Goal: Book appointment/travel/reservation

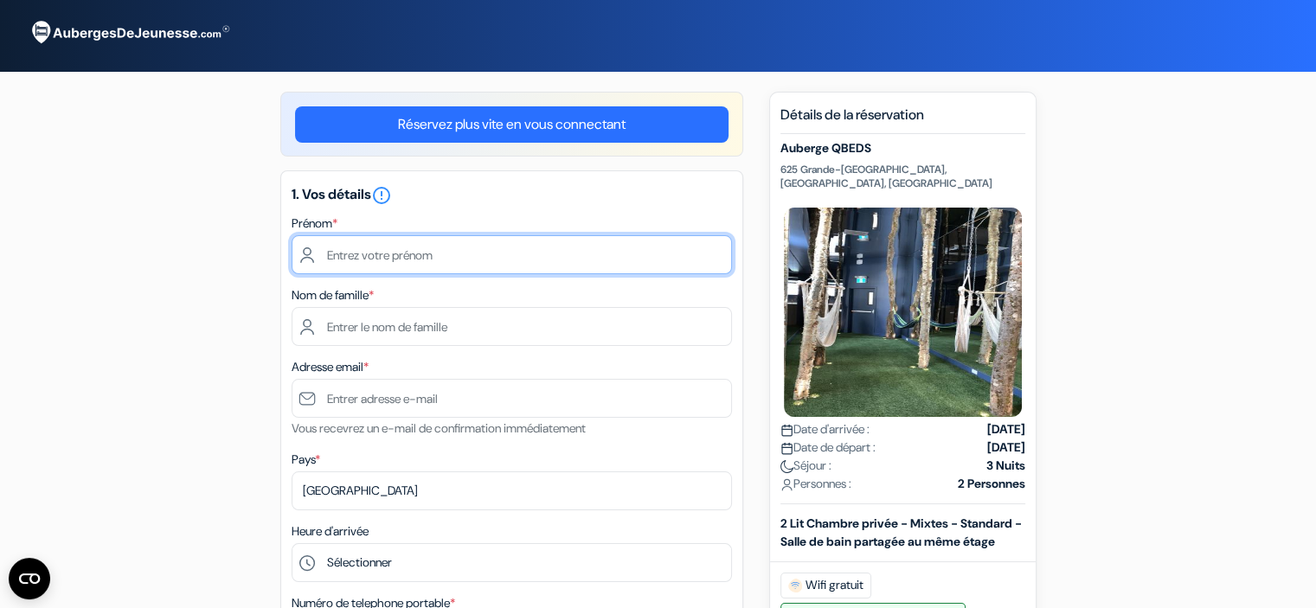
click at [360, 253] on input "text" at bounding box center [512, 254] width 440 height 39
type input "Catherine"
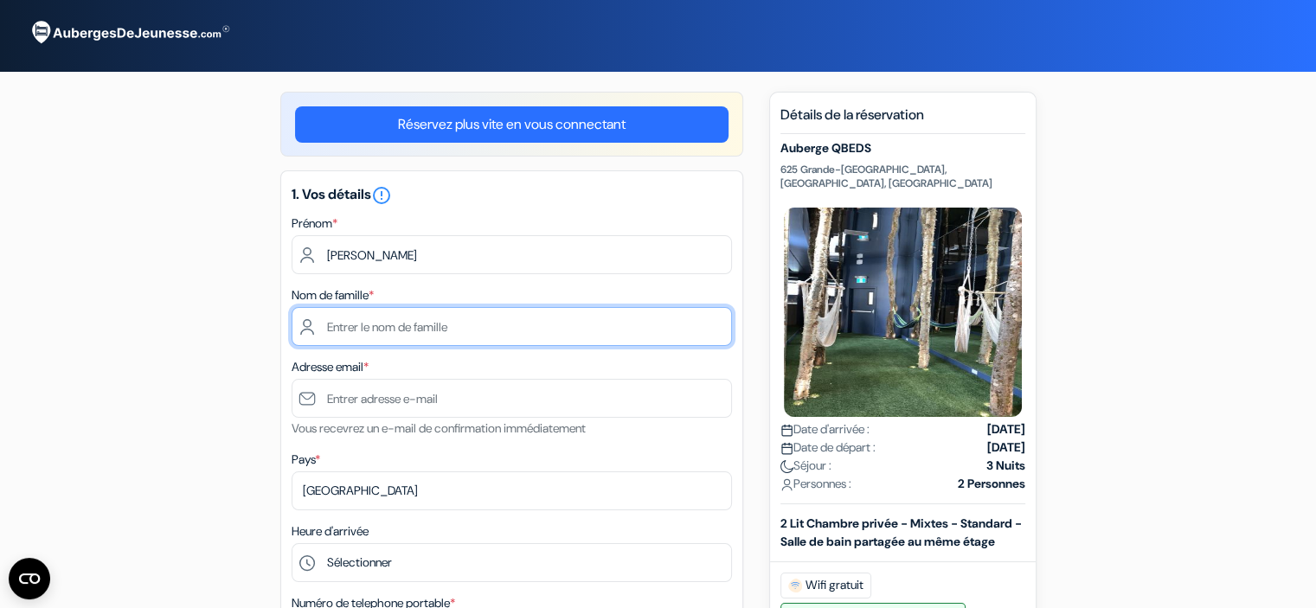
click at [348, 329] on input "text" at bounding box center [512, 326] width 440 height 39
type input "Lamboley"
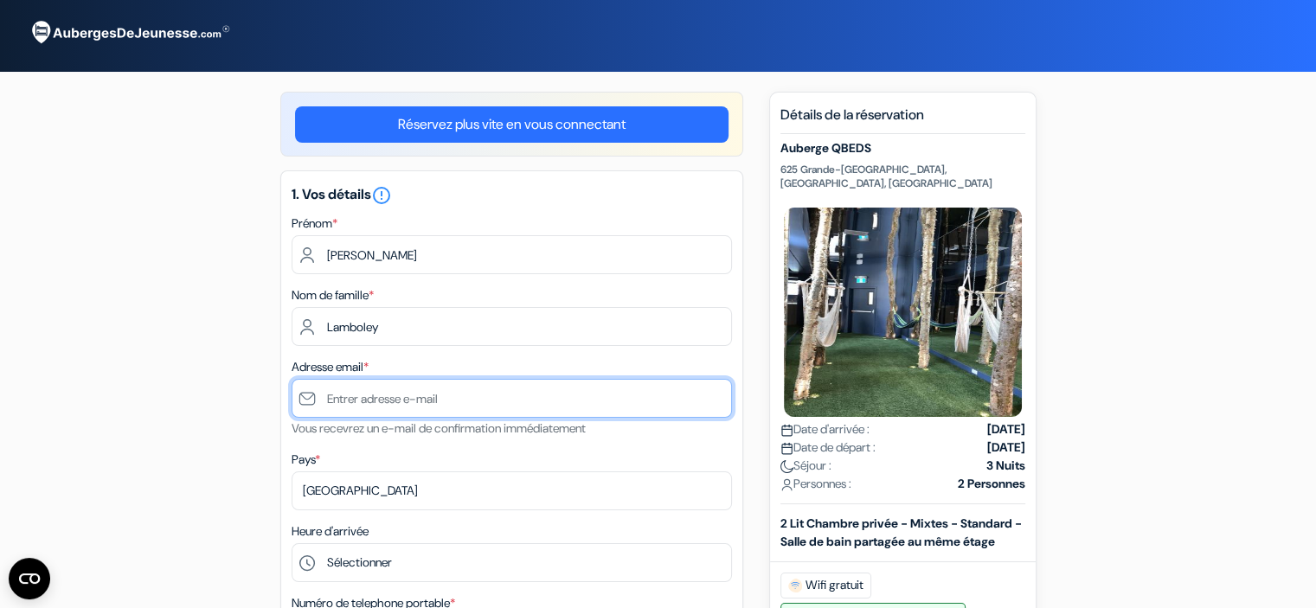
click at [374, 403] on input "text" at bounding box center [512, 398] width 440 height 39
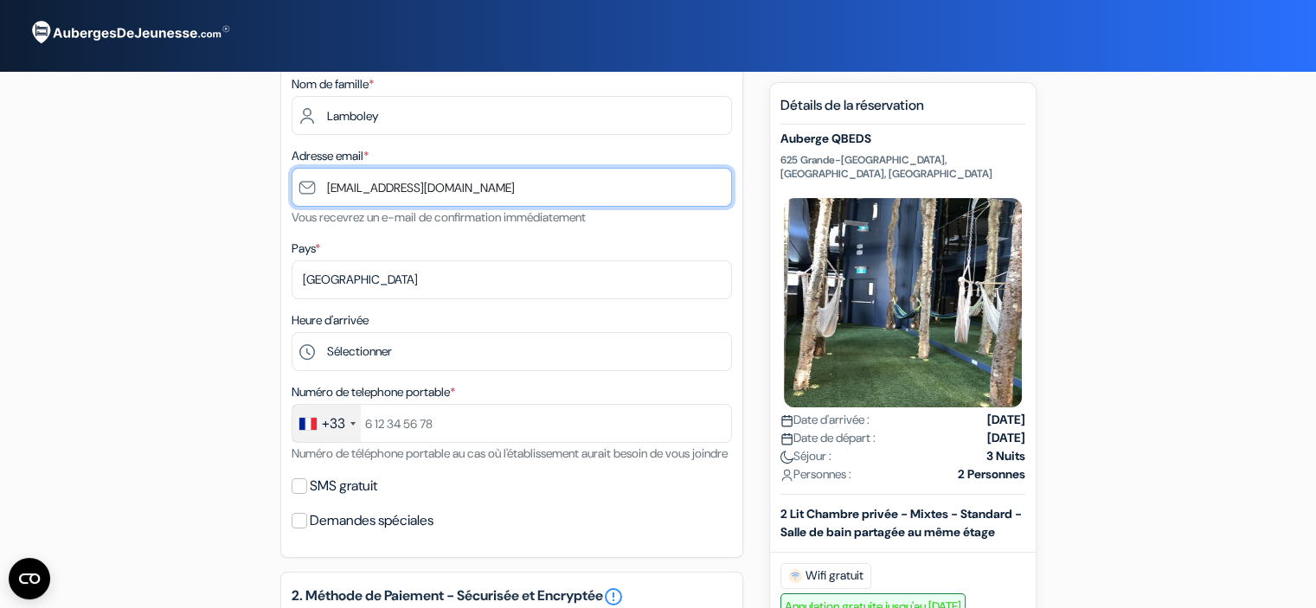
scroll to position [221, 0]
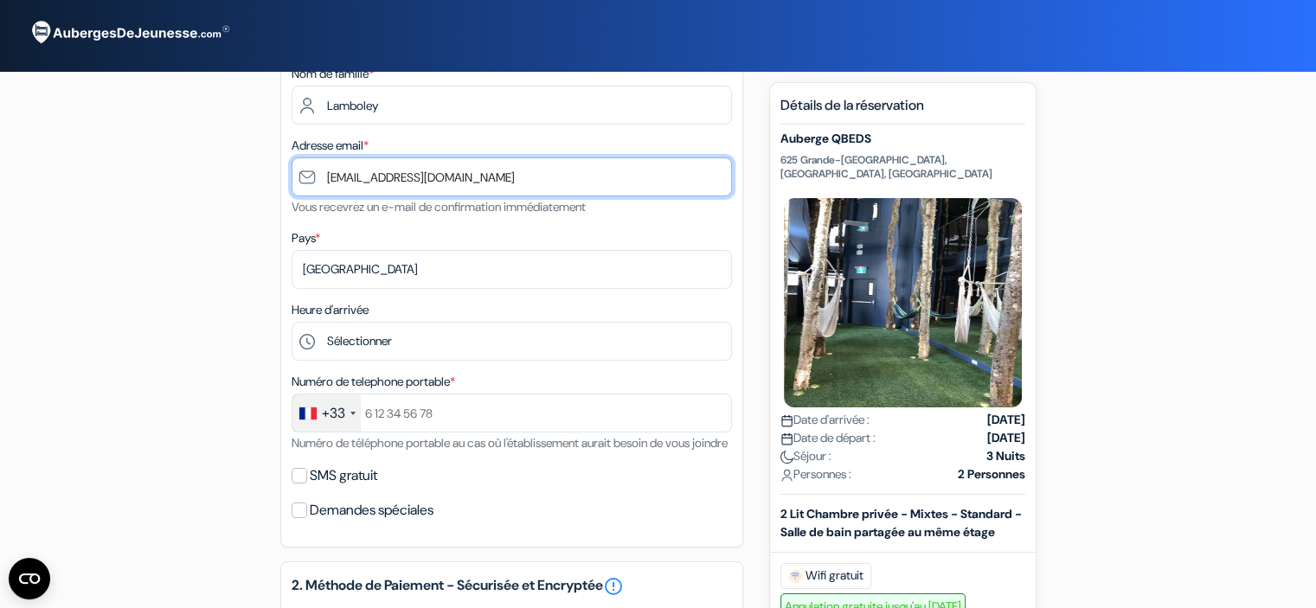
type input "[EMAIL_ADDRESS][DOMAIN_NAME]"
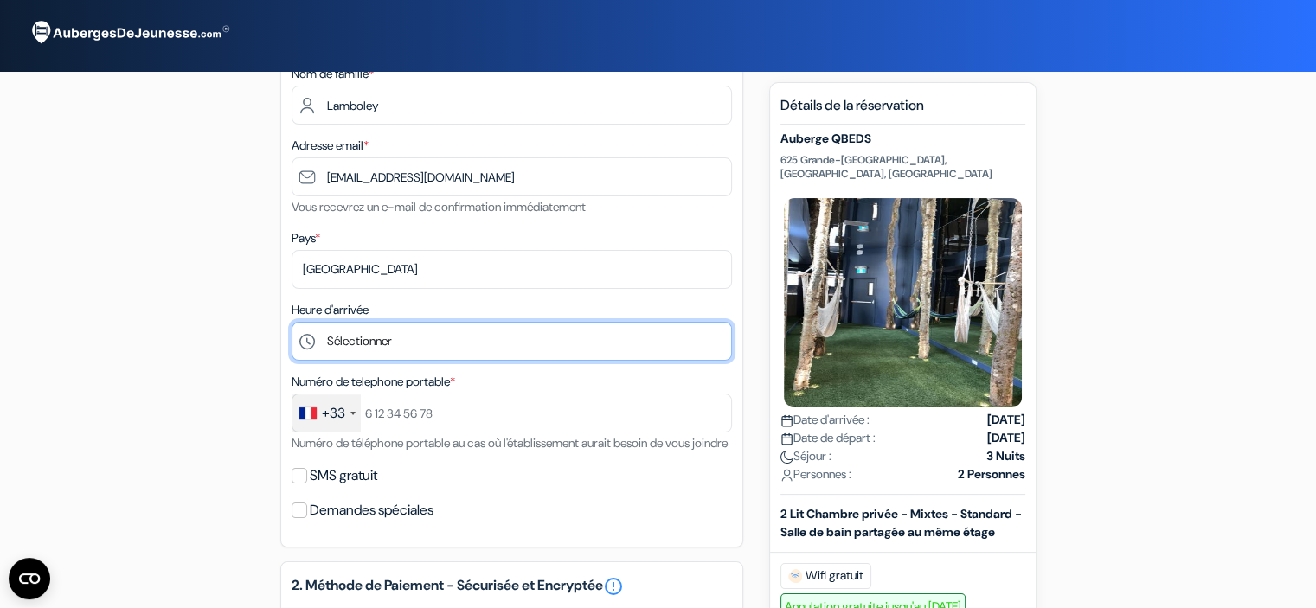
click at [404, 338] on select "Sélectionner 1:00 2:00 3:00 4:00 5:00 6:00 7:00 8:00 9:00 10:00 11:00 12:00 13:…" at bounding box center [512, 341] width 440 height 39
select select "19"
click at [292, 323] on select "Sélectionner 1:00 2:00 3:00 4:00 5:00 6:00 7:00 8:00 9:00 10:00 11:00 12:00 13:…" at bounding box center [512, 341] width 440 height 39
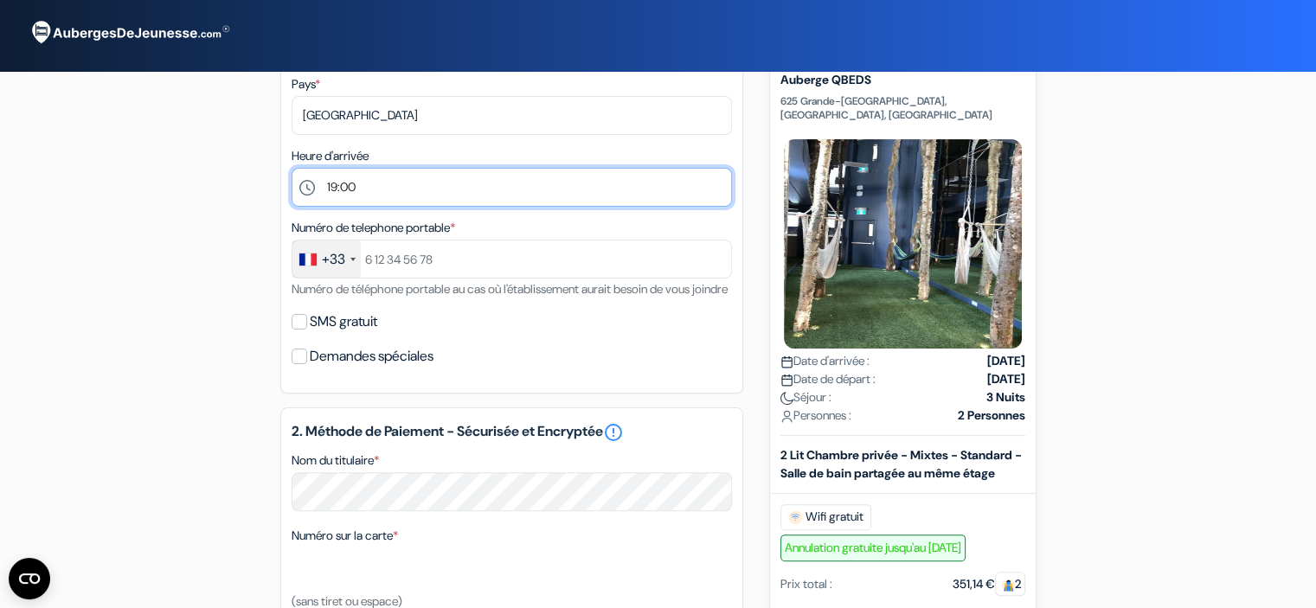
scroll to position [413, 0]
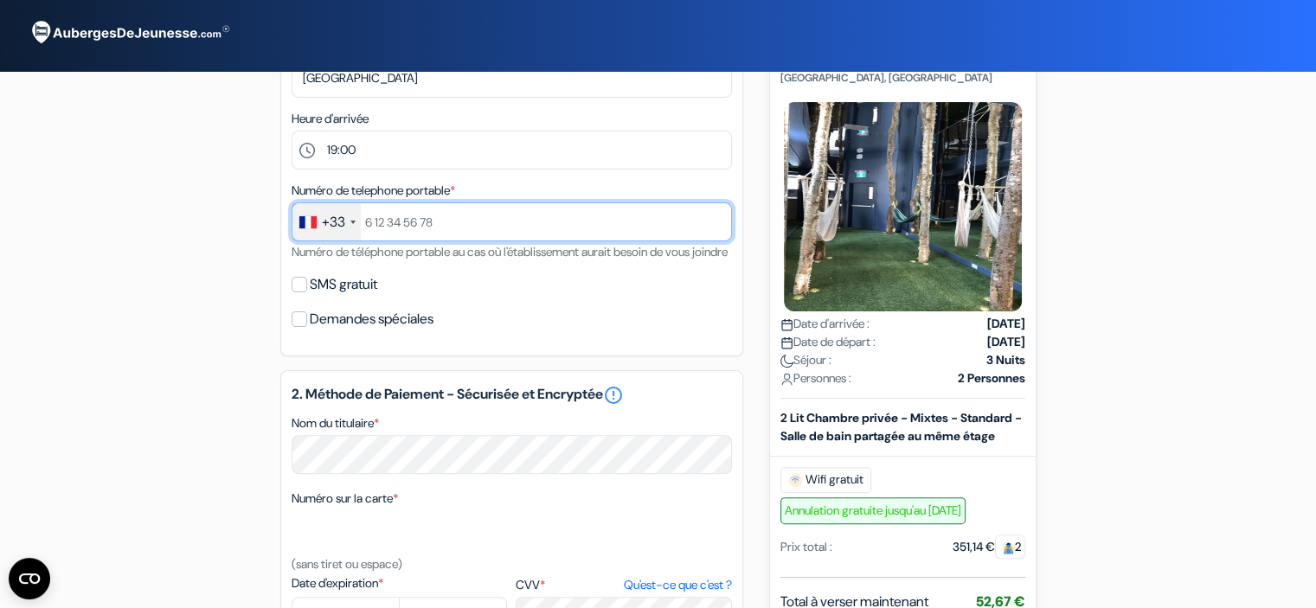
click at [362, 221] on input "text" at bounding box center [512, 221] width 440 height 39
type input "677774691"
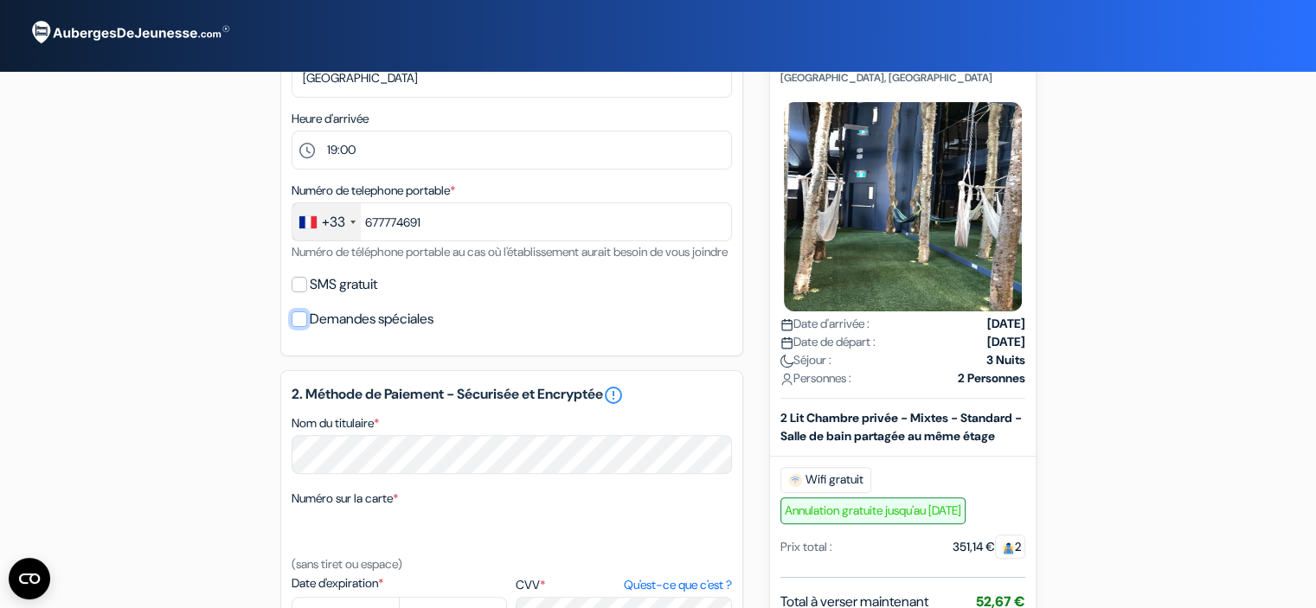
click at [301, 327] on input "Demandes spéciales" at bounding box center [300, 319] width 16 height 16
checkbox input "true"
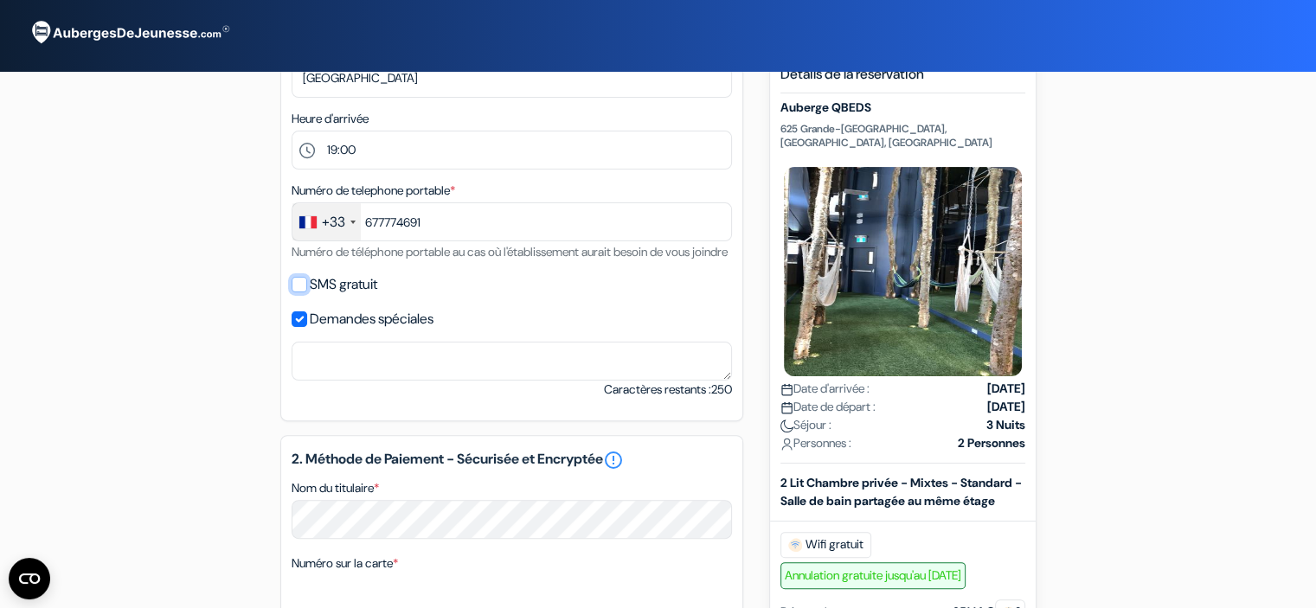
click at [300, 292] on input "SMS gratuit" at bounding box center [300, 285] width 16 height 16
checkbox input "true"
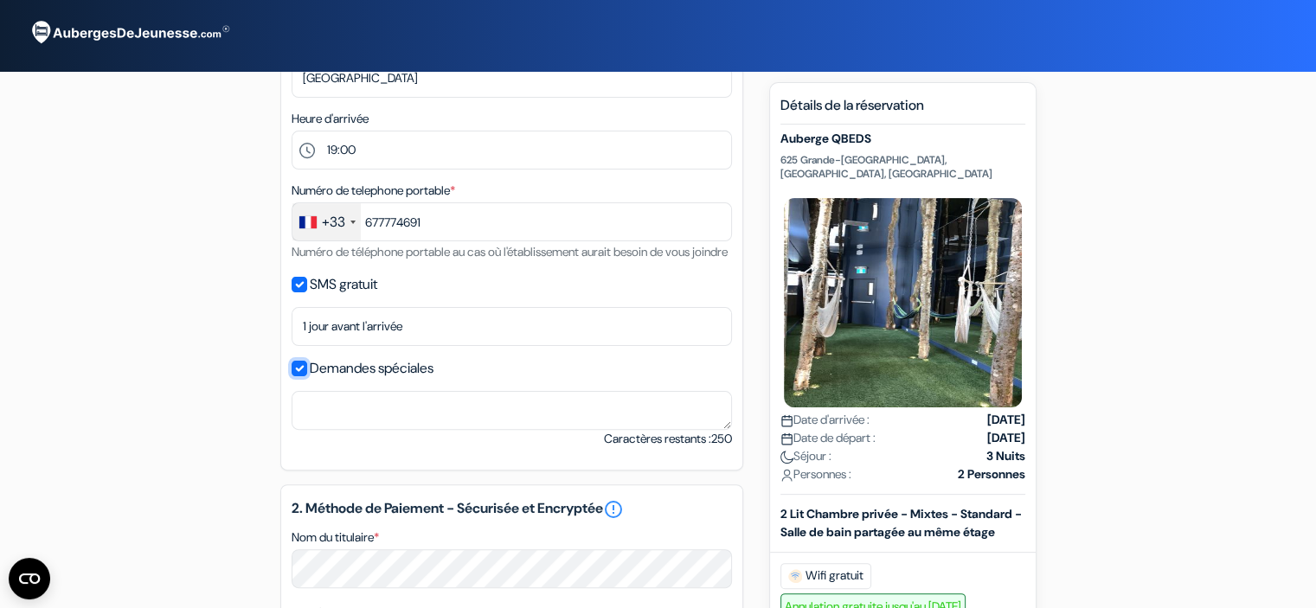
click at [298, 376] on input "Demandes spéciales" at bounding box center [300, 369] width 16 height 16
checkbox input "false"
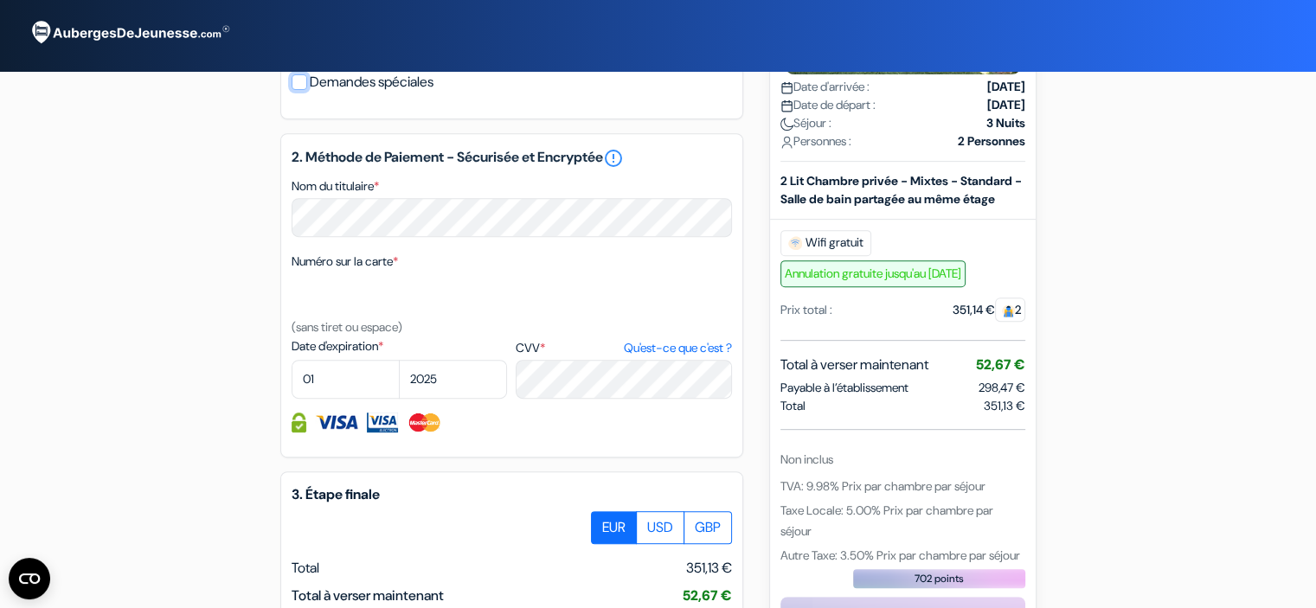
scroll to position [701, 0]
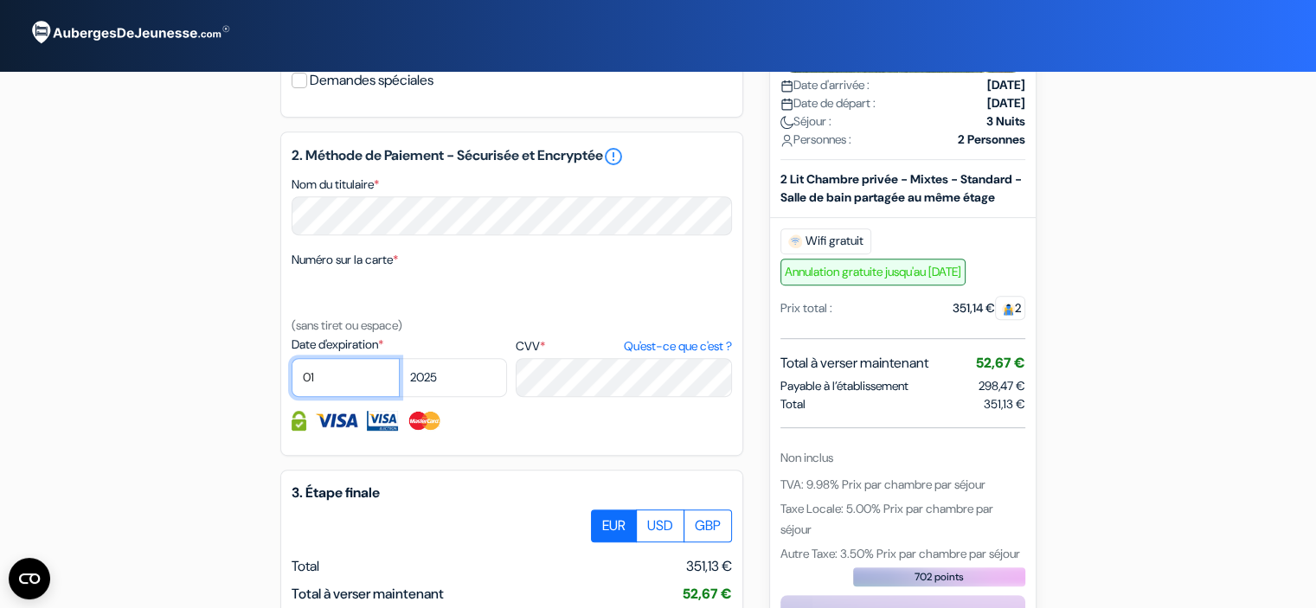
click at [360, 397] on select "01 02 03 04 05 06 07 08 09 10 11 12" at bounding box center [346, 377] width 108 height 39
select select "05"
click at [292, 381] on select "01 02 03 04 05 06 07 08 09 10 11 12" at bounding box center [346, 377] width 108 height 39
click at [440, 397] on select "2025 2026 2027 2028 2029 2030 2031 2032 2033 2034 2035 2036 2037 2038 2039 2040…" at bounding box center [453, 377] width 108 height 39
select select "2028"
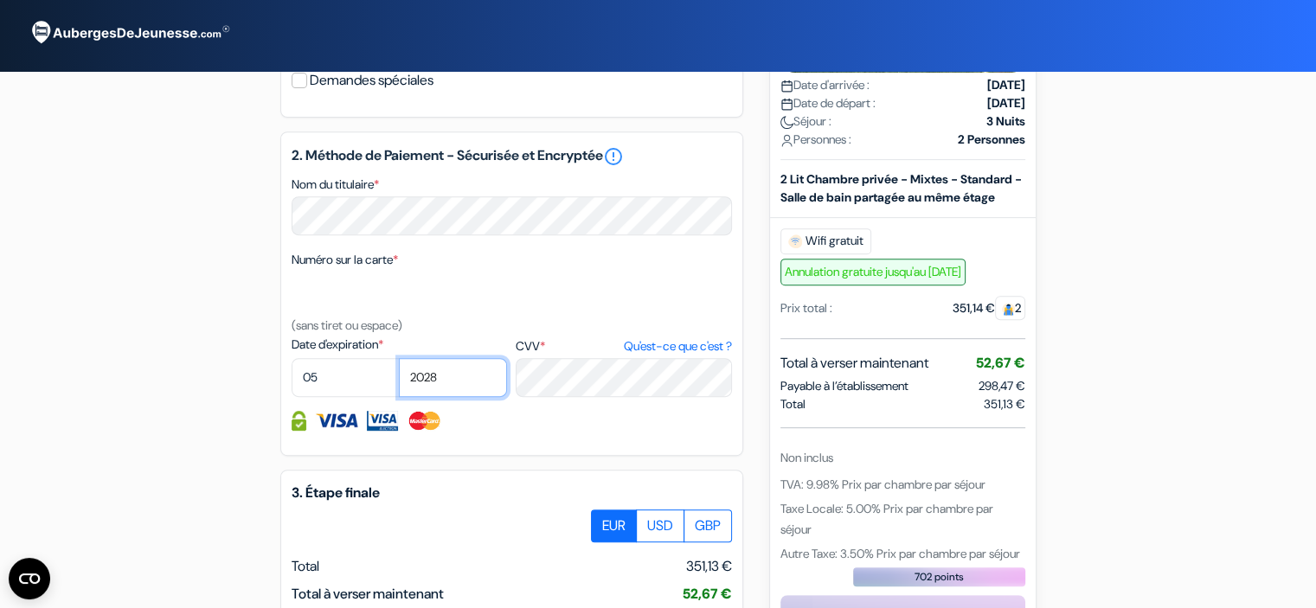
click at [399, 381] on select "2025 2026 2027 2028 2029 2030 2031 2032 2033 2034 2035 2036 2037 2038 2039 2040…" at bounding box center [453, 377] width 108 height 39
click at [564, 356] on label "CVV * Qu'est-ce que c'est ?" at bounding box center [623, 346] width 215 height 18
click at [0, 0] on textarea "Nom du titulaire *" at bounding box center [0, 0] width 0 height 0
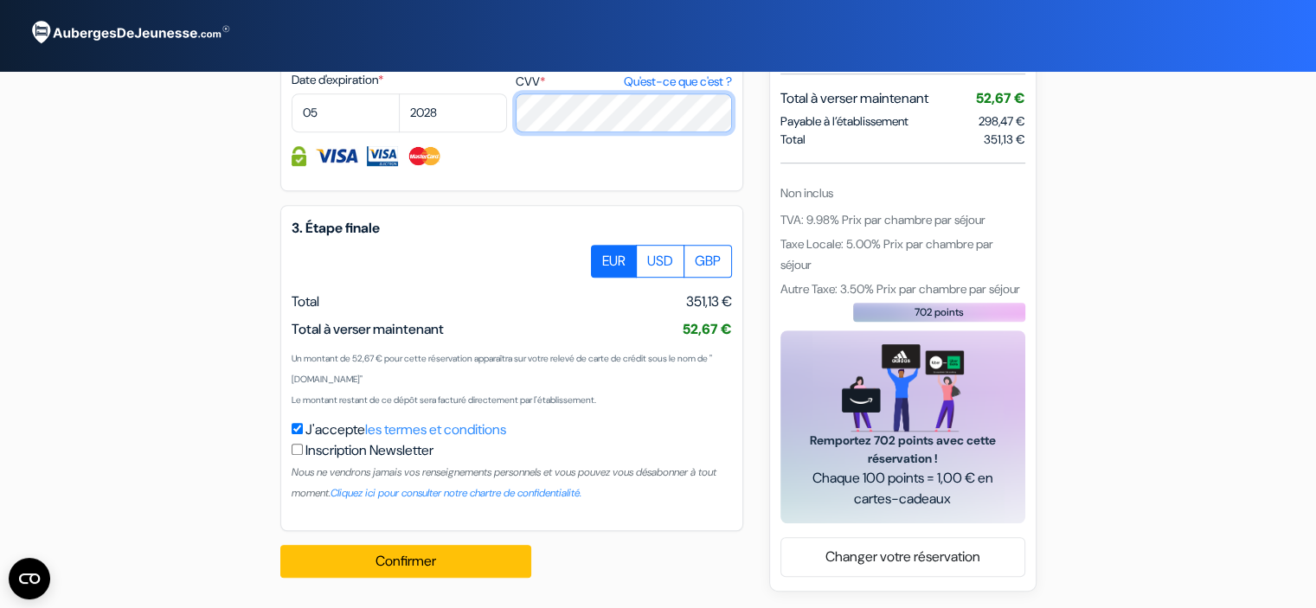
scroll to position [988, 0]
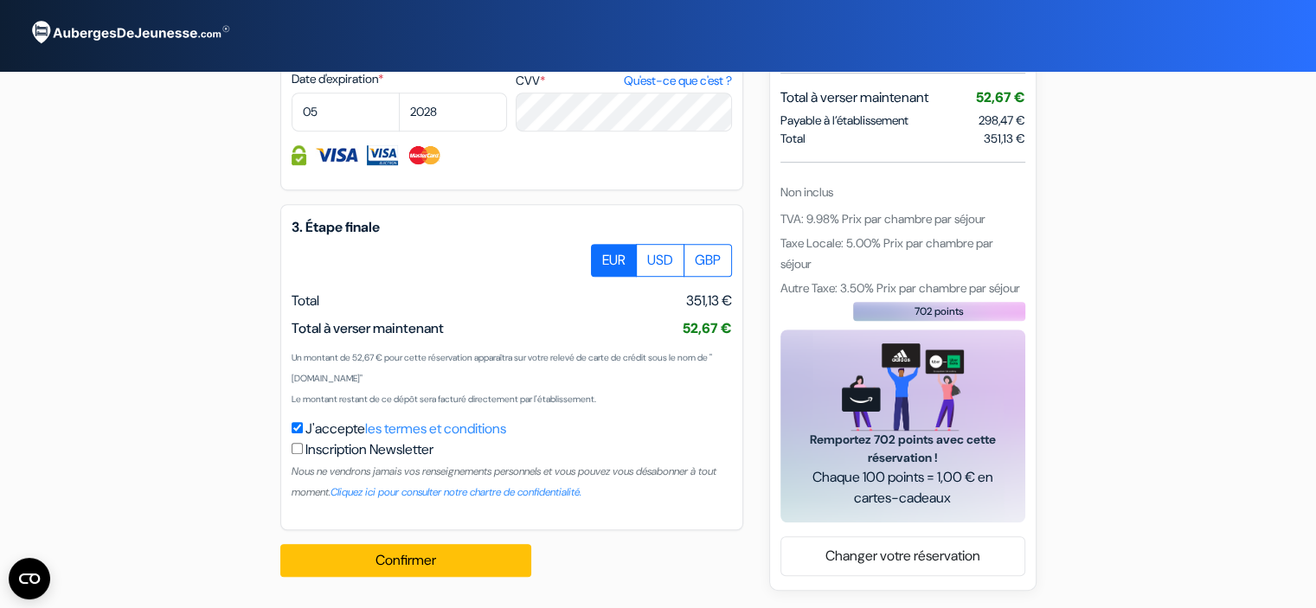
click at [296, 449] on input "checkbox" at bounding box center [297, 448] width 11 height 11
checkbox input "true"
click at [451, 560] on button "Confirmer Loading..." at bounding box center [405, 560] width 251 height 33
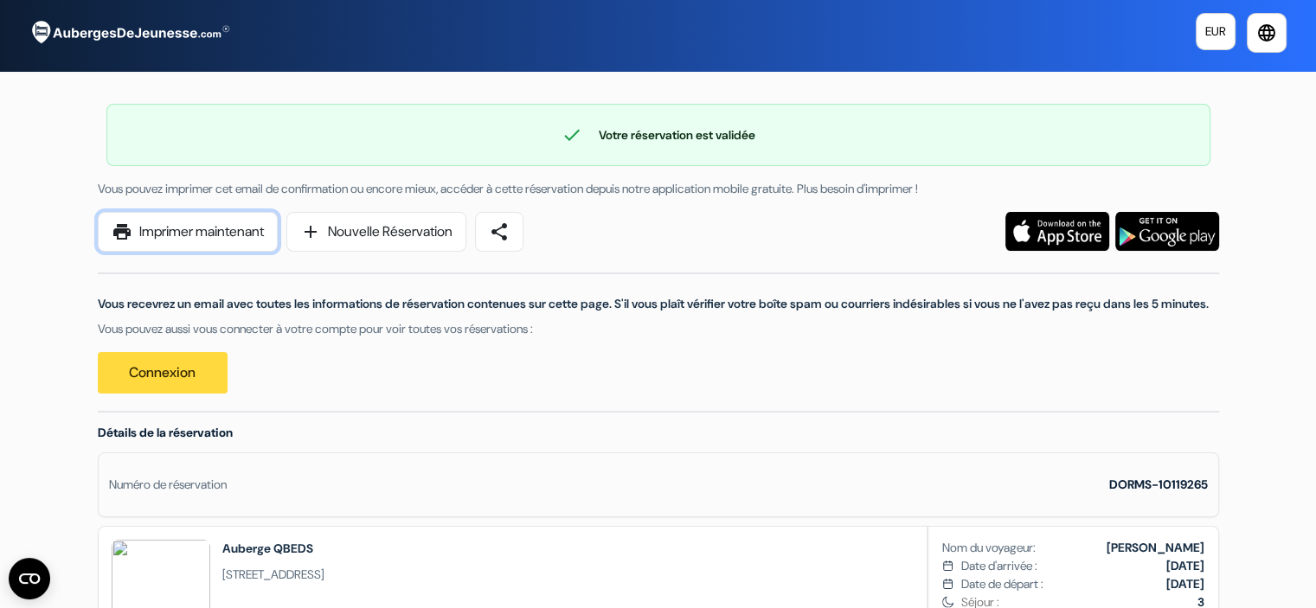
click at [234, 231] on link "print Imprimer maintenant" at bounding box center [188, 232] width 180 height 40
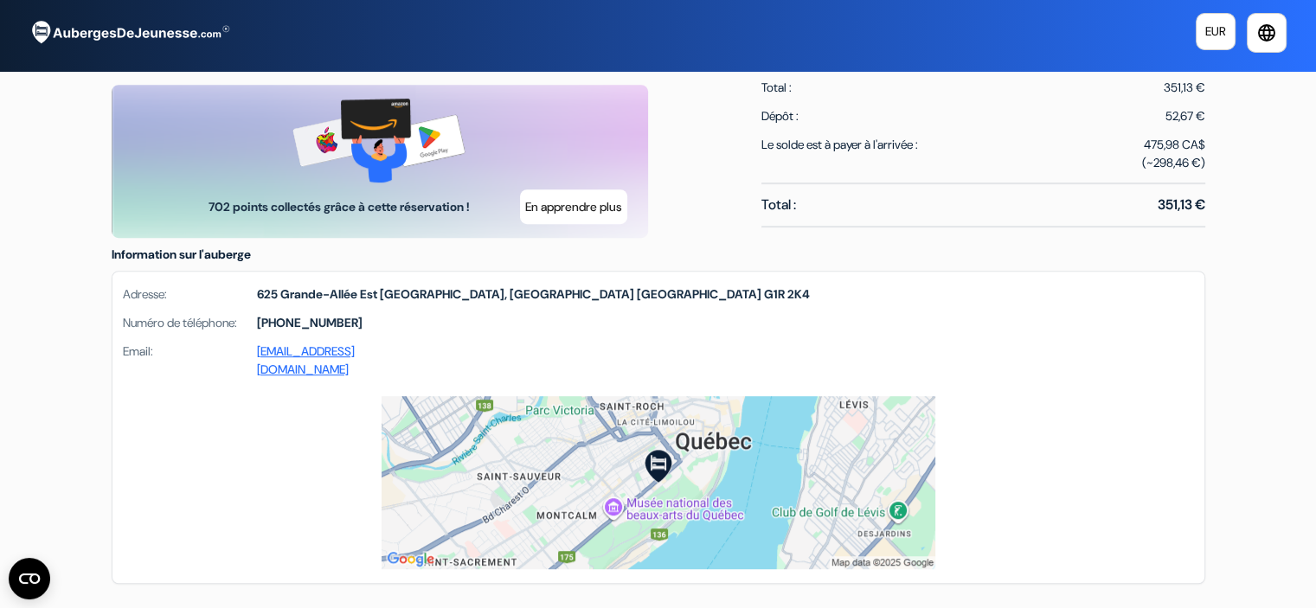
scroll to position [925, 0]
